Goal: Task Accomplishment & Management: Complete application form

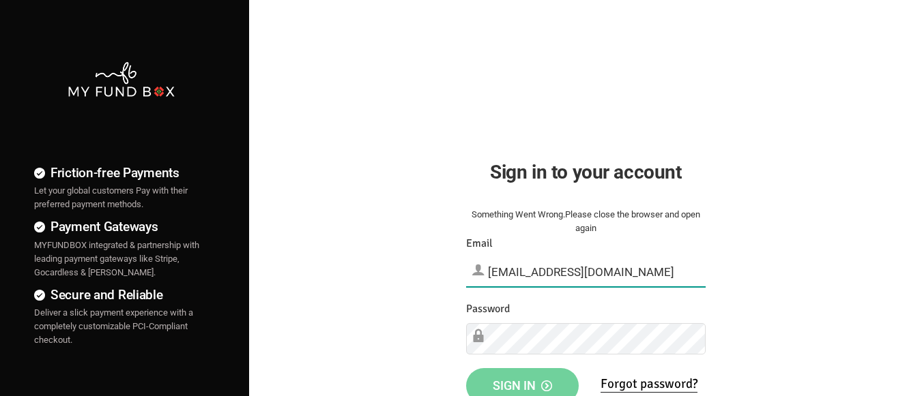
type input "demo@myfundbox.de"
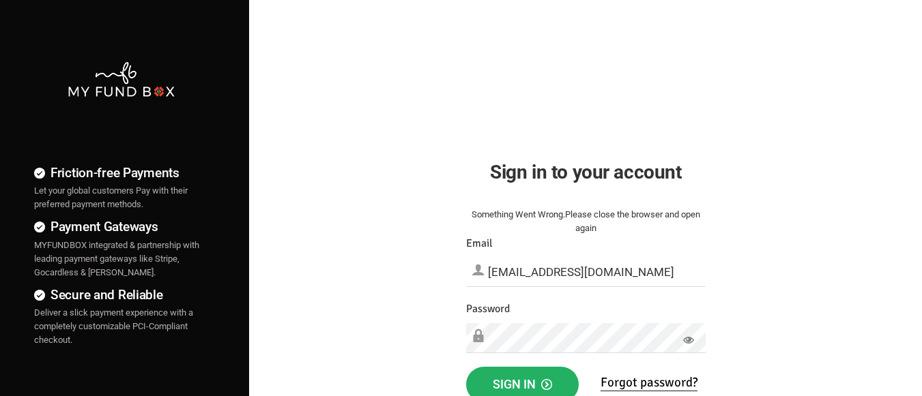
click at [522, 381] on span "Sign in" at bounding box center [522, 384] width 59 height 14
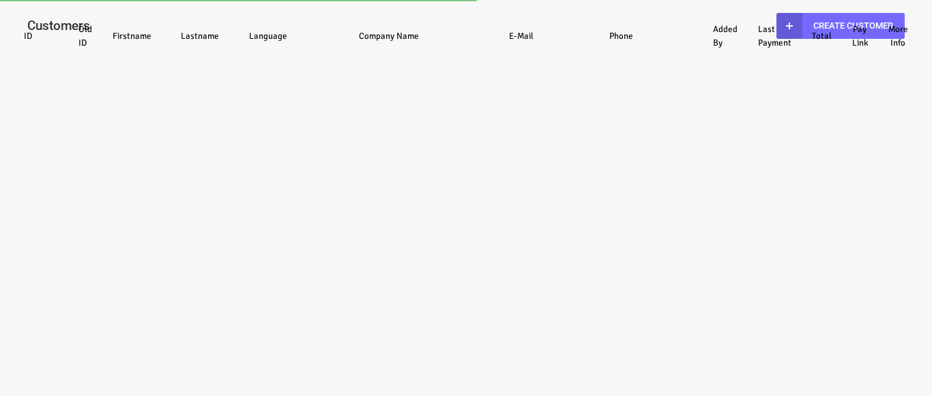
select select "100"
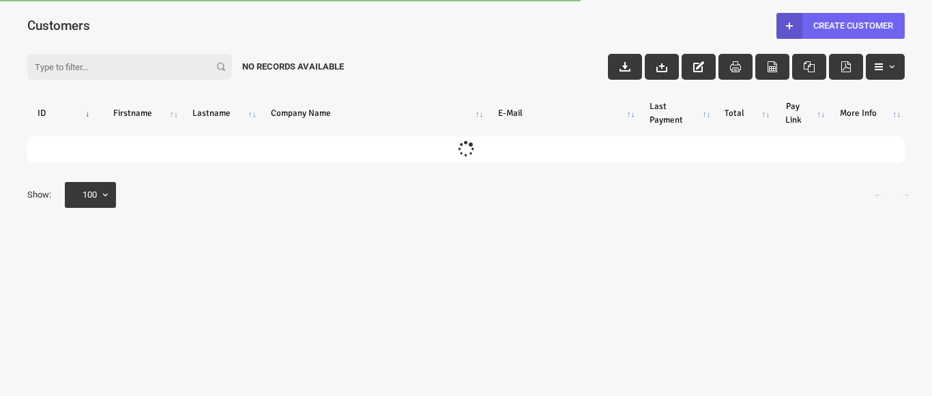
click at [840, 25] on link "Create Customer" at bounding box center [841, 26] width 128 height 26
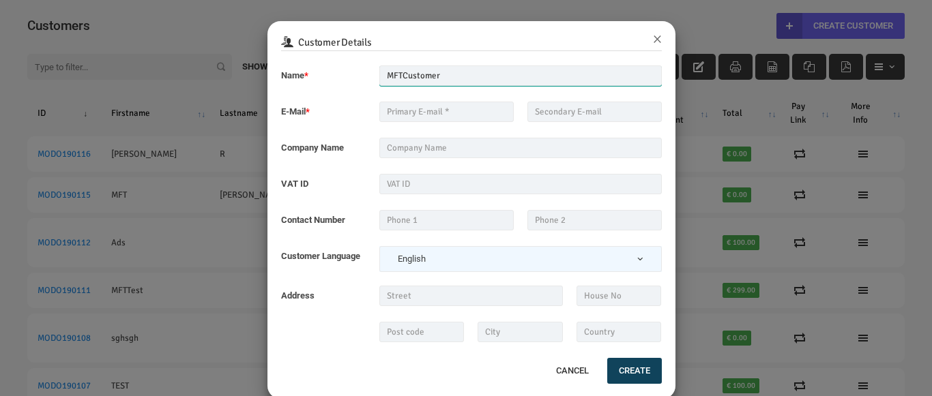
type input "MFTCustomer"
type input "[EMAIL_ADDRESS][DOMAIN_NAME]"
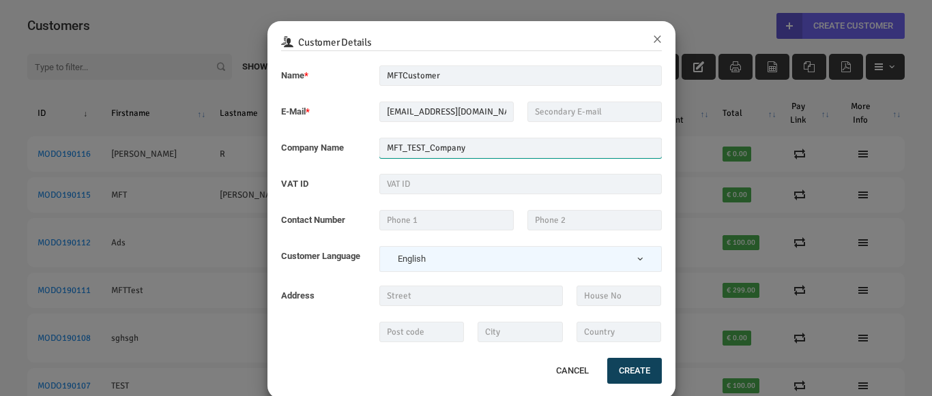
type input "MFT_TEST_Company"
type input "999999999"
click at [629, 371] on button "Create" at bounding box center [634, 371] width 55 height 26
